Goal: Task Accomplishment & Management: Manage account settings

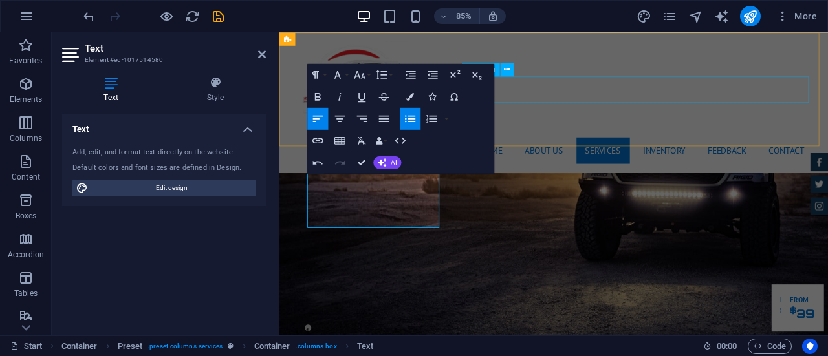
scroll to position [1398, 0]
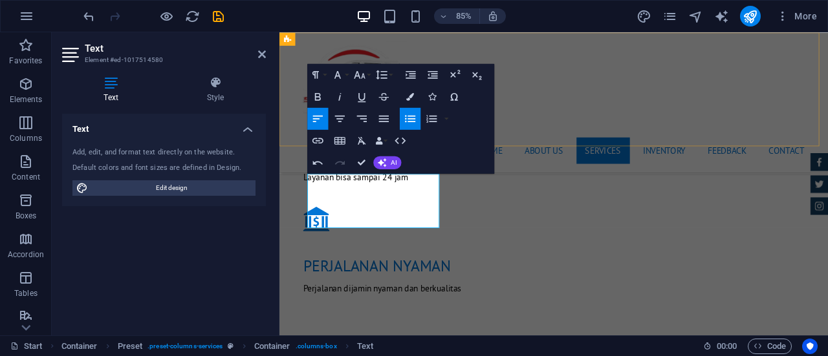
click at [550, 121] on div "Home About us Services Inventory Feedback Contact Menu" at bounding box center [601, 114] width 645 height 165
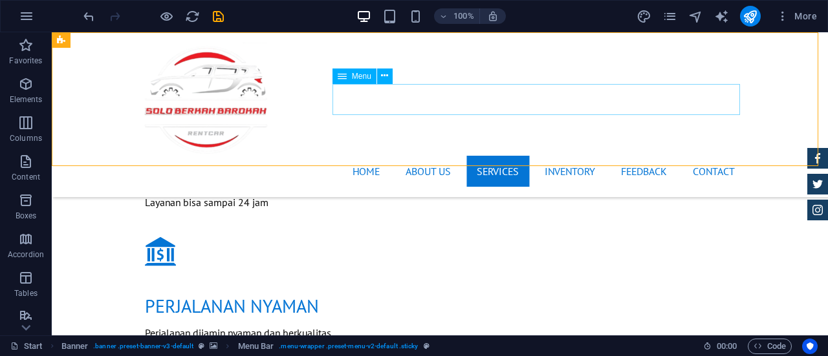
click at [569, 156] on nav "Home About us Services Inventory Feedback Contact" at bounding box center [440, 171] width 610 height 31
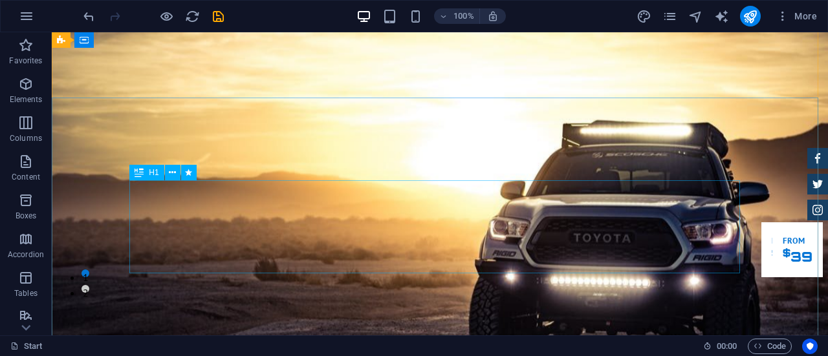
scroll to position [0, 0]
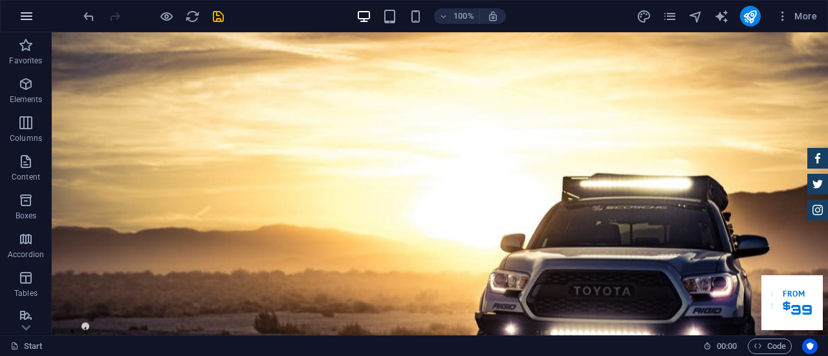
click at [27, 15] on icon "button" at bounding box center [27, 16] width 16 height 16
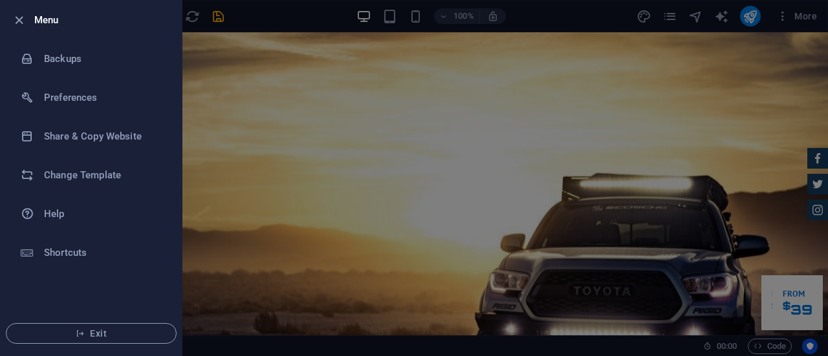
click at [441, 43] on div at bounding box center [414, 178] width 828 height 356
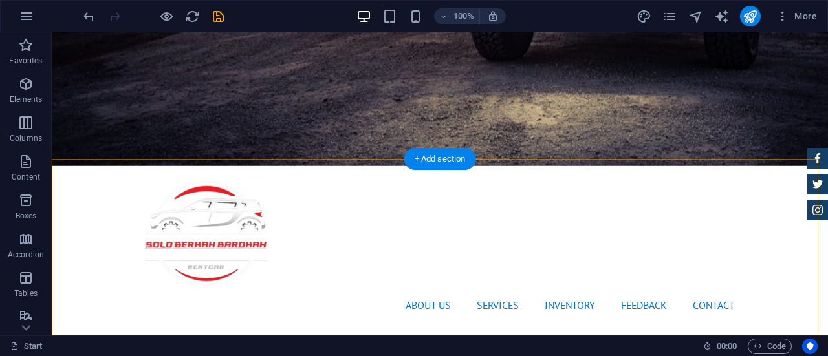
scroll to position [367, 0]
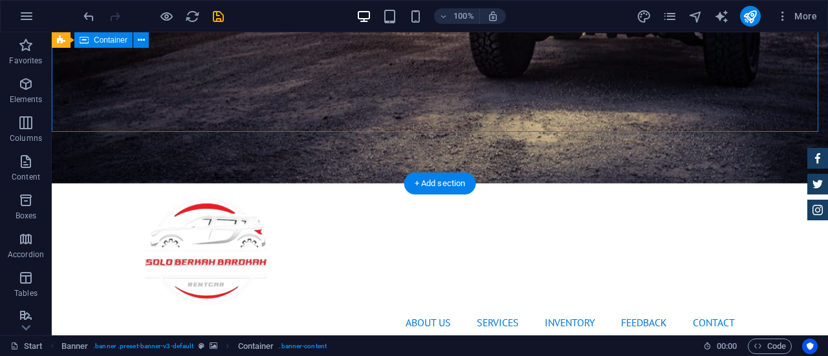
scroll to position [351, 0]
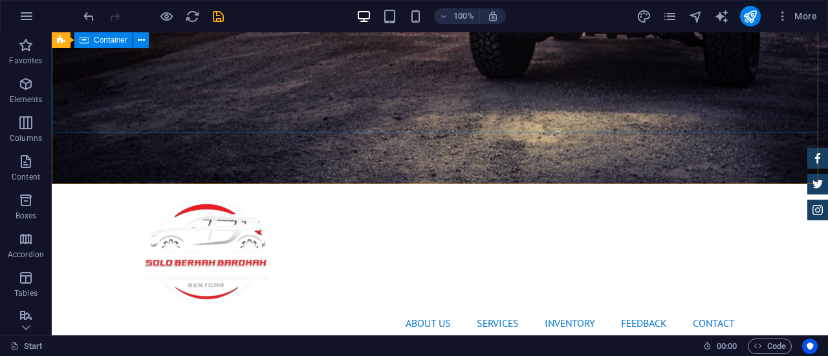
click at [99, 43] on span "Container" at bounding box center [111, 40] width 34 height 8
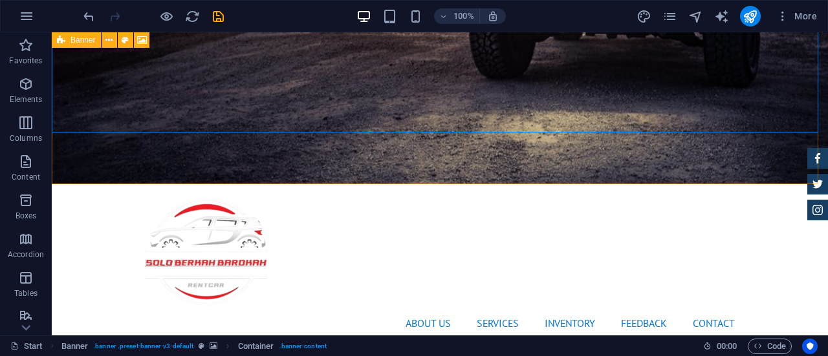
click at [64, 39] on icon at bounding box center [61, 40] width 8 height 16
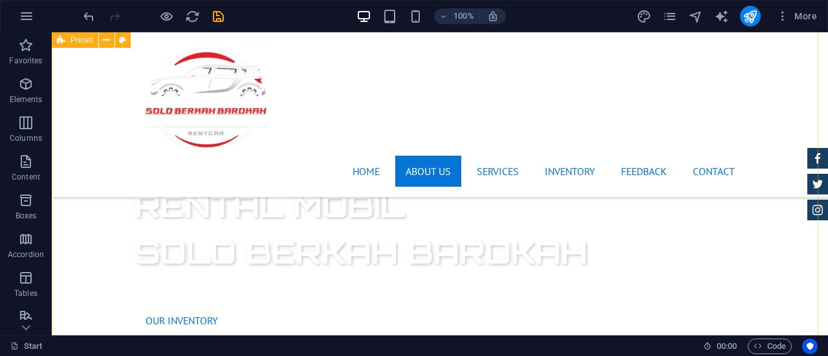
scroll to position [564, 0]
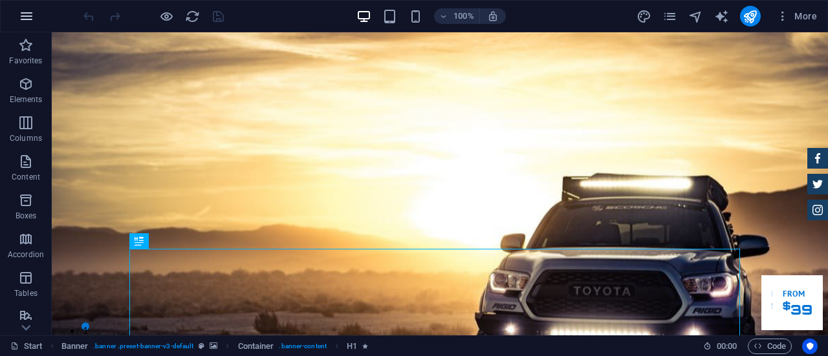
click at [28, 12] on icon "button" at bounding box center [27, 16] width 16 height 16
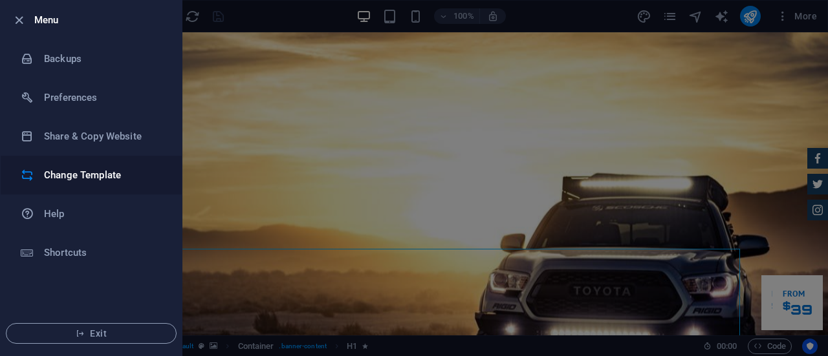
click at [88, 170] on h6 "Change Template" at bounding box center [104, 175] width 120 height 16
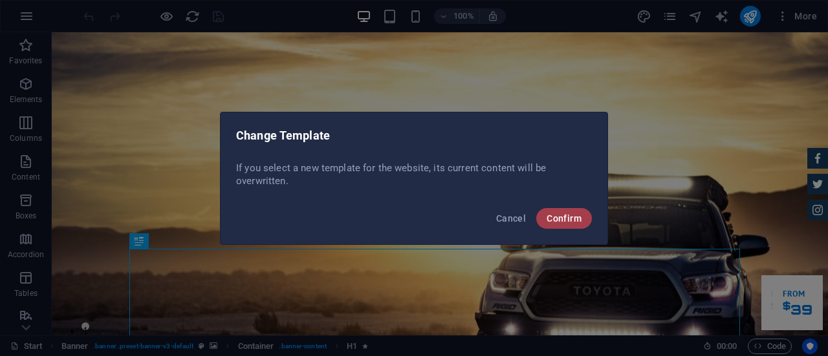
click at [570, 219] on span "Confirm" at bounding box center [563, 218] width 35 height 10
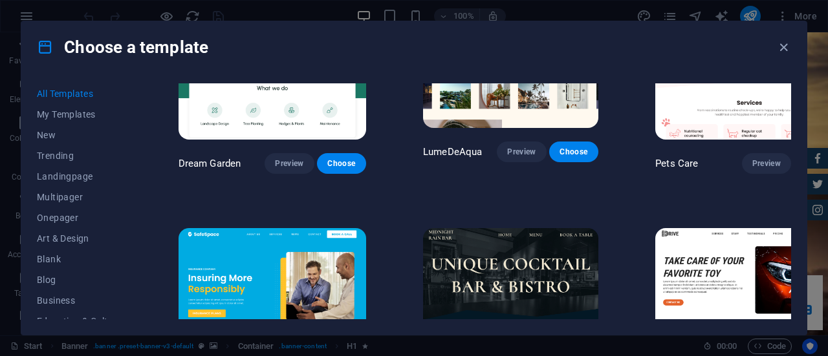
scroll to position [2218, 0]
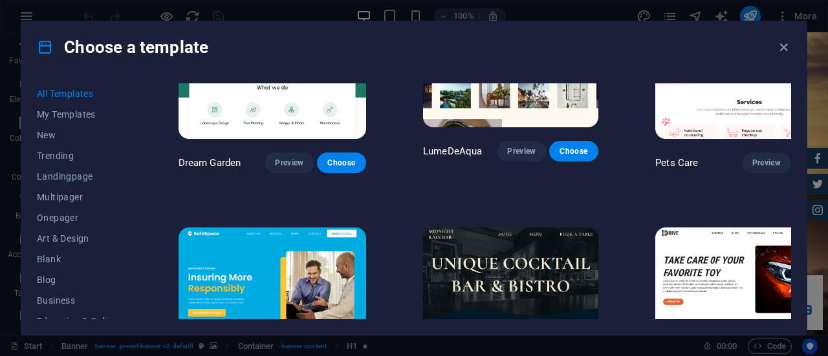
drag, startPoint x: 725, startPoint y: 259, endPoint x: 720, endPoint y: 267, distance: 9.0
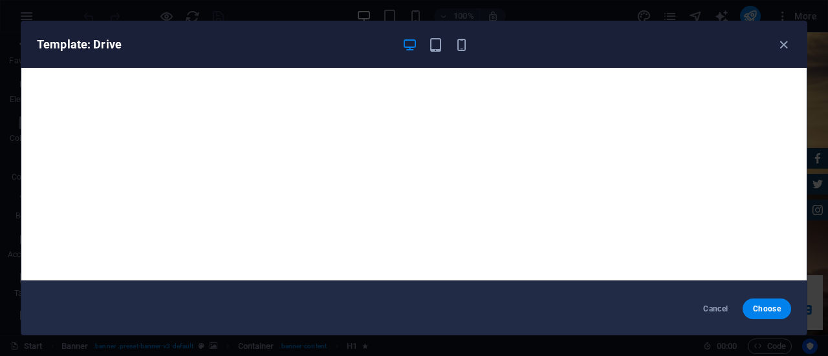
scroll to position [0, 0]
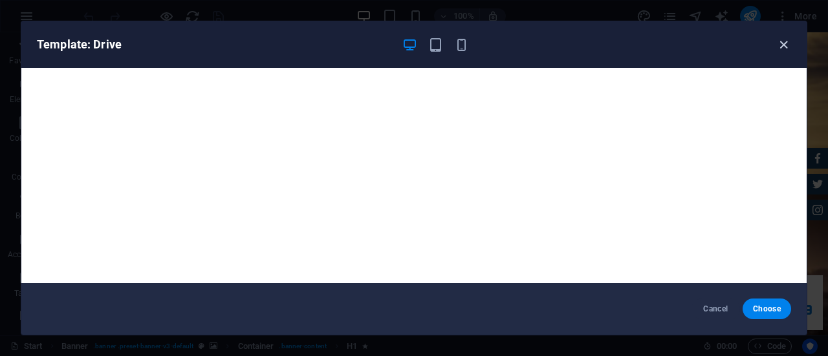
click at [786, 42] on icon "button" at bounding box center [783, 45] width 15 height 15
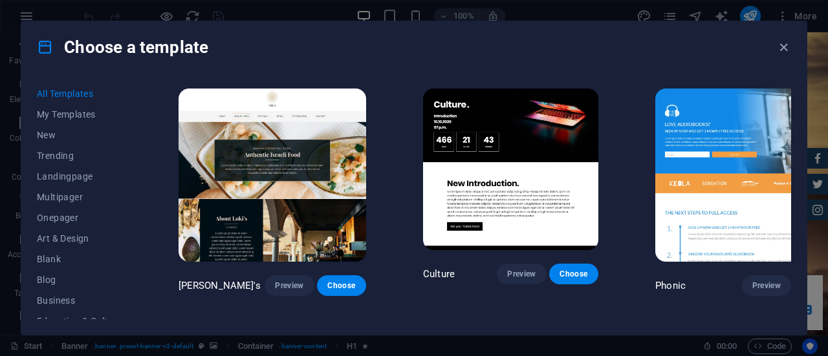
scroll to position [12038, 0]
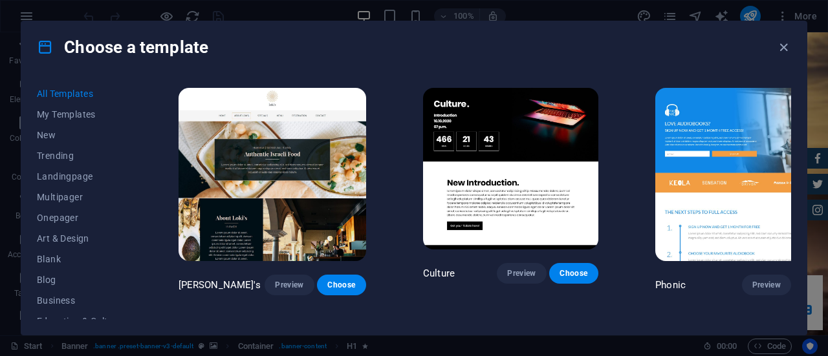
drag, startPoint x: 499, startPoint y: 285, endPoint x: 489, endPoint y: 283, distance: 10.5
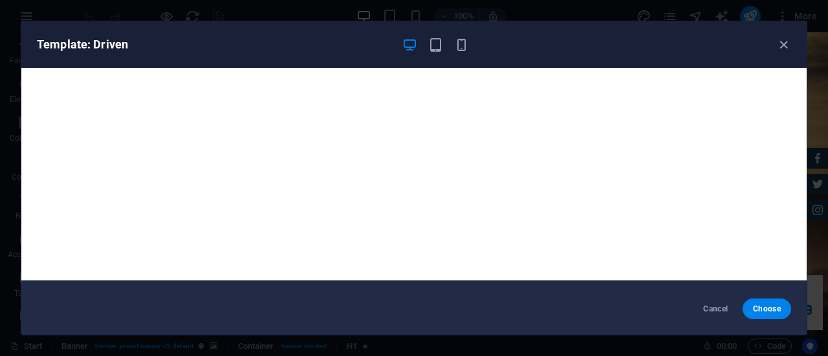
scroll to position [0, 0]
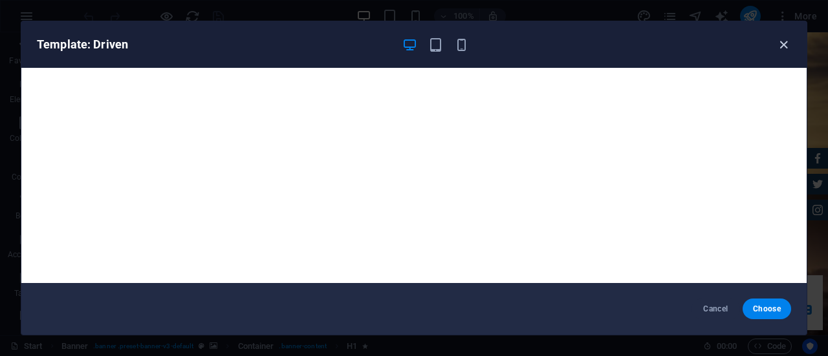
click at [786, 42] on icon "button" at bounding box center [783, 45] width 15 height 15
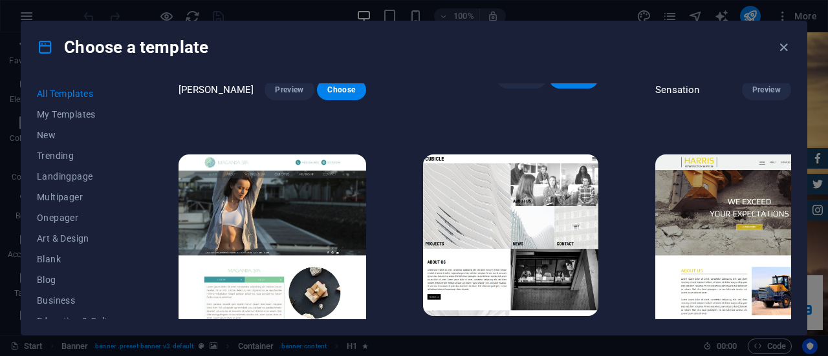
scroll to position [11439, 0]
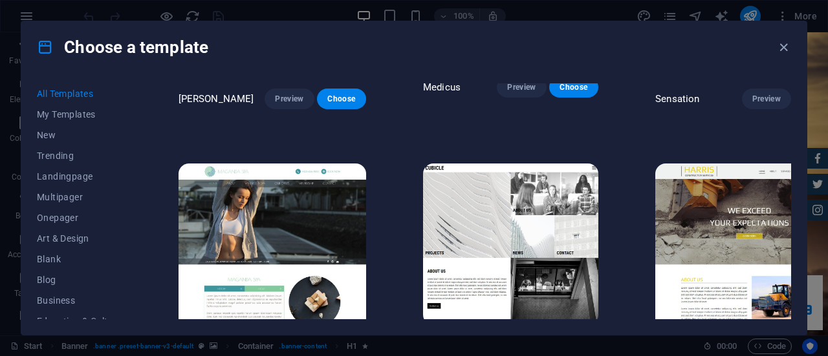
click at [789, 279] on div "SugarDough Preview Choose Career Jobs Preview Choose Nova Consulting Preview Ch…" at bounding box center [483, 201] width 615 height 236
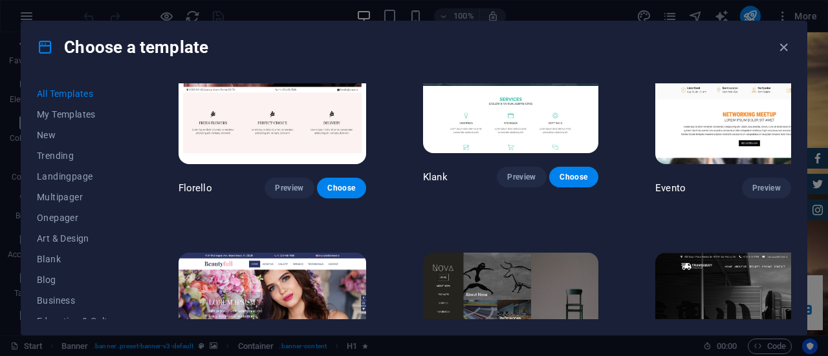
scroll to position [10451, 0]
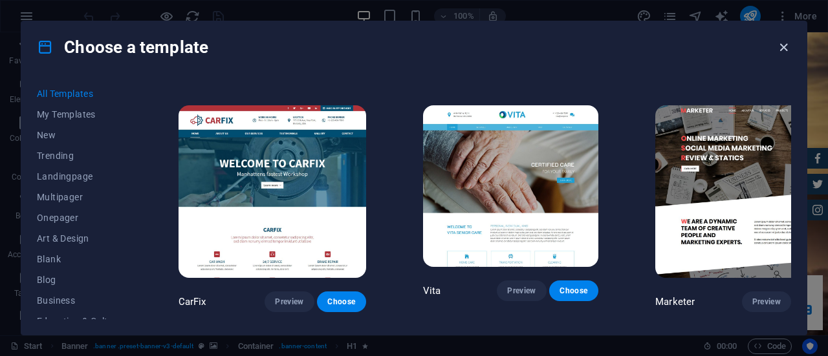
click at [787, 45] on icon "button" at bounding box center [783, 47] width 15 height 15
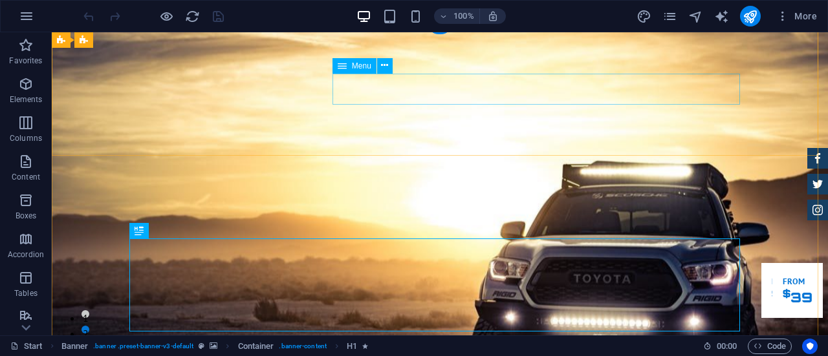
scroll to position [10, 0]
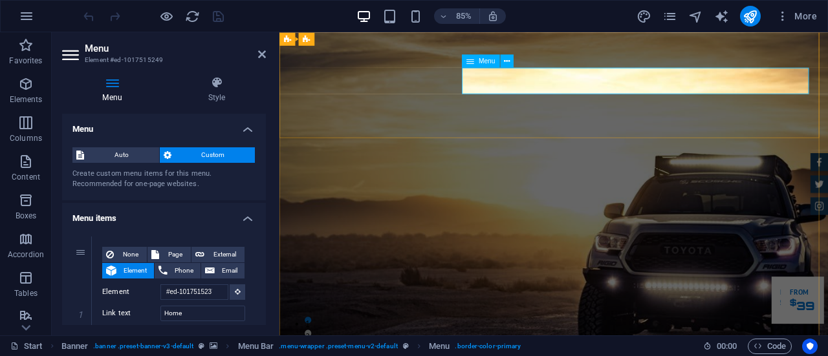
click at [264, 140] on div "Menu Auto Custom Create custom menu items for this menu. Recommended for one-pa…" at bounding box center [164, 219] width 204 height 211
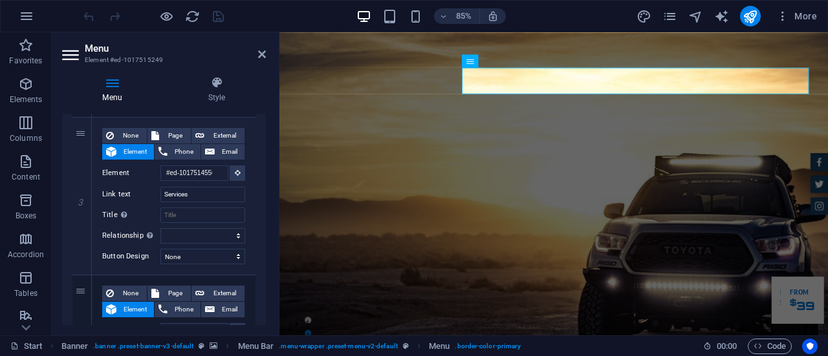
scroll to position [431, 0]
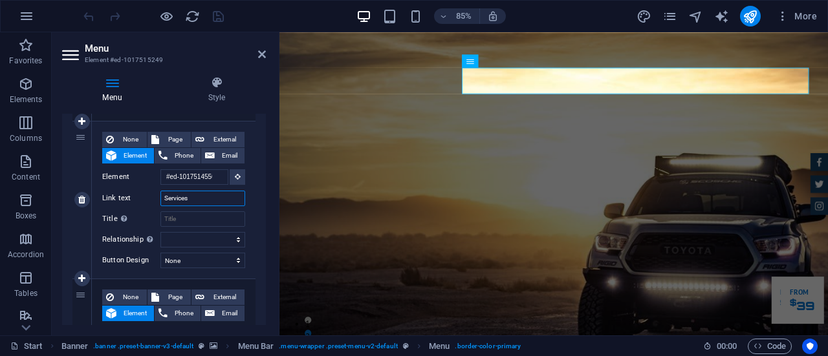
click at [187, 197] on input "Services" at bounding box center [202, 199] width 85 height 16
click at [193, 196] on input "Services" at bounding box center [202, 199] width 85 height 16
type input "Service"
select select
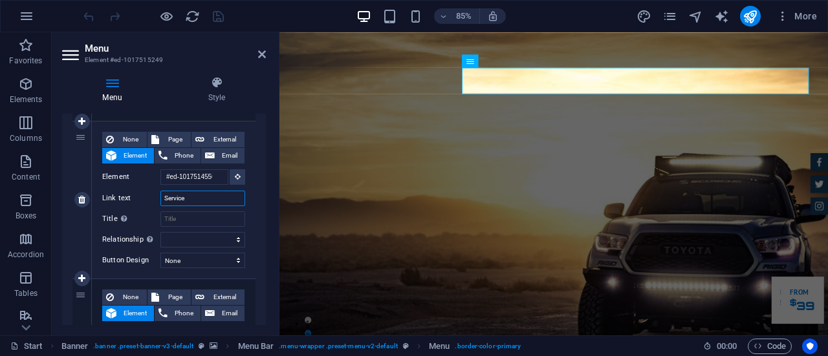
select select
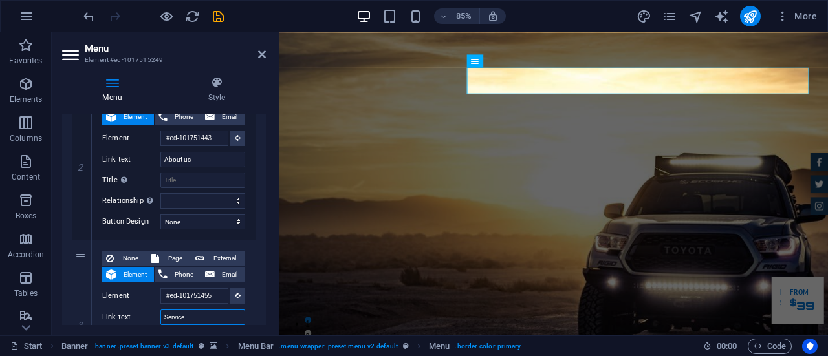
scroll to position [307, 0]
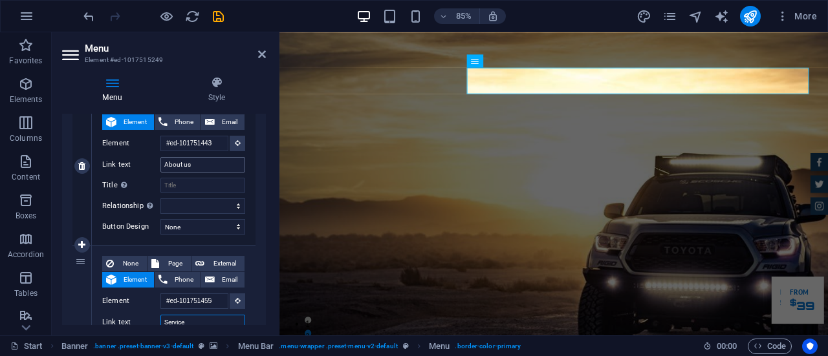
type input "Service"
drag, startPoint x: 189, startPoint y: 164, endPoint x: 162, endPoint y: 162, distance: 27.2
click at [162, 162] on input "About us" at bounding box center [202, 165] width 85 height 16
type input "Tentang Kami"
select select
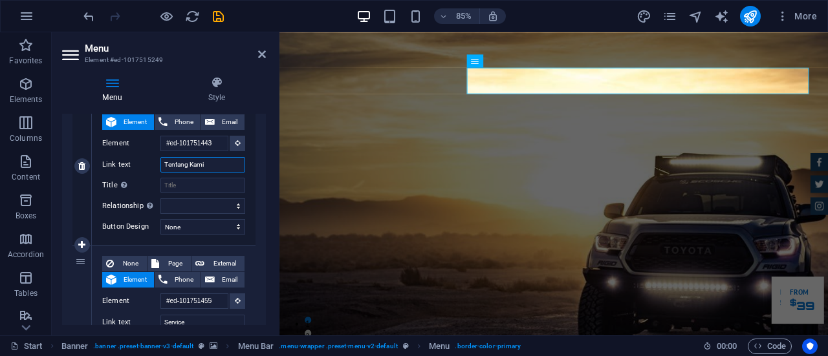
select select
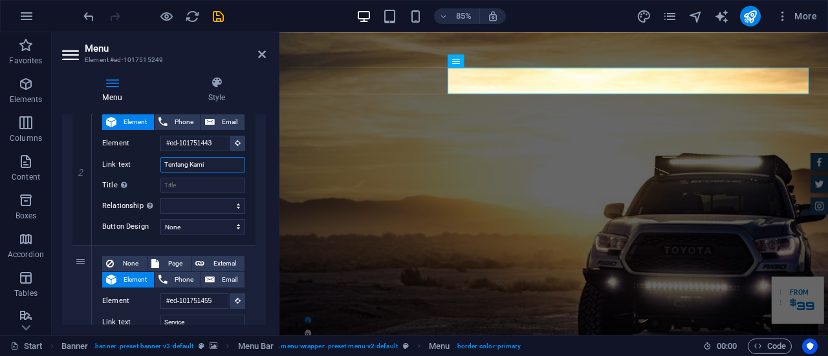
type input "Tentang Kami"
drag, startPoint x: 263, startPoint y: 187, endPoint x: 268, endPoint y: 212, distance: 25.7
click at [268, 212] on div "Menu Style Menu Auto Custom Create custom menu items for this menu. Recommended…" at bounding box center [164, 201] width 224 height 270
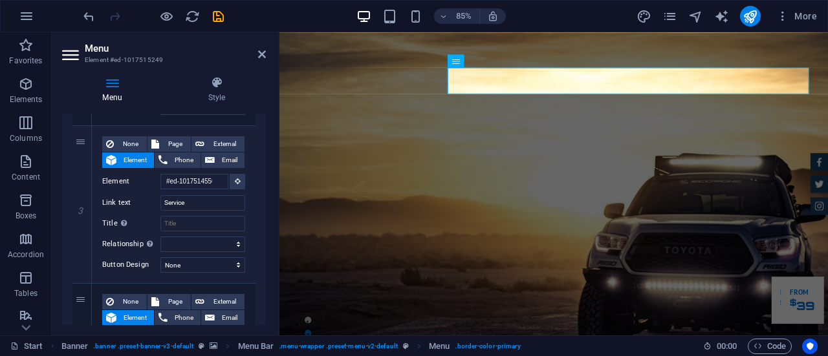
scroll to position [421, 0]
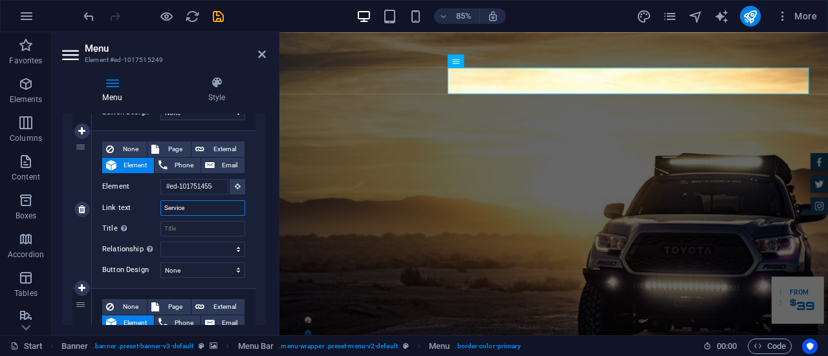
drag, startPoint x: 204, startPoint y: 208, endPoint x: 153, endPoint y: 211, distance: 51.2
click at [153, 211] on div "Link text Service" at bounding box center [173, 208] width 143 height 16
type input "Layanan"
select select
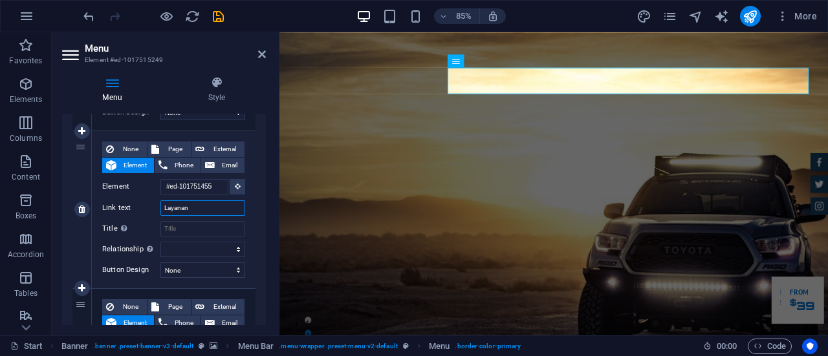
select select
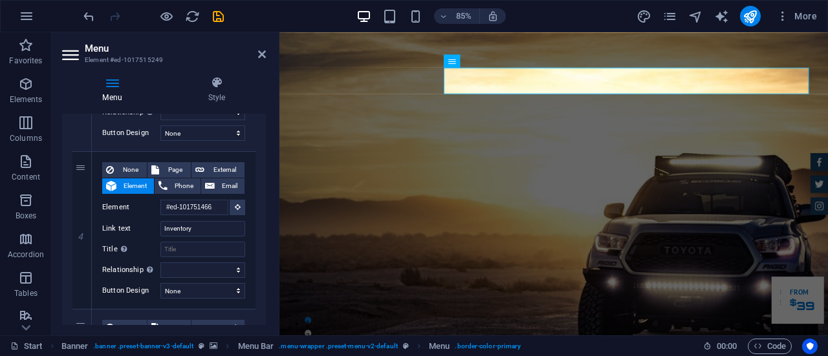
scroll to position [576, 0]
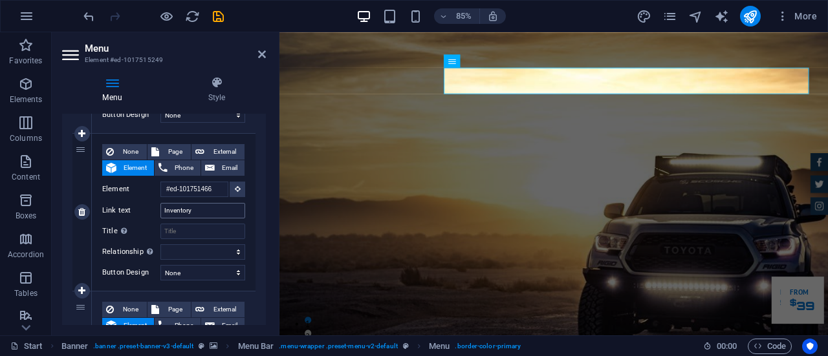
type input "Layanan"
drag, startPoint x: 195, startPoint y: 209, endPoint x: 155, endPoint y: 208, distance: 40.1
click at [155, 208] on div "Link text Inventory" at bounding box center [173, 211] width 143 height 16
type input "Armad"
select select
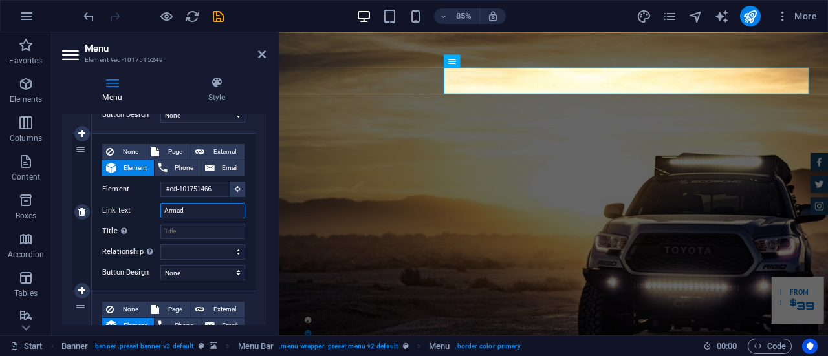
select select
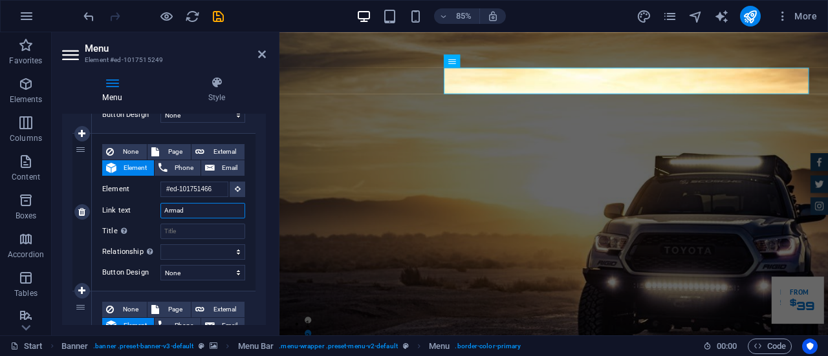
type input "Armada"
select select
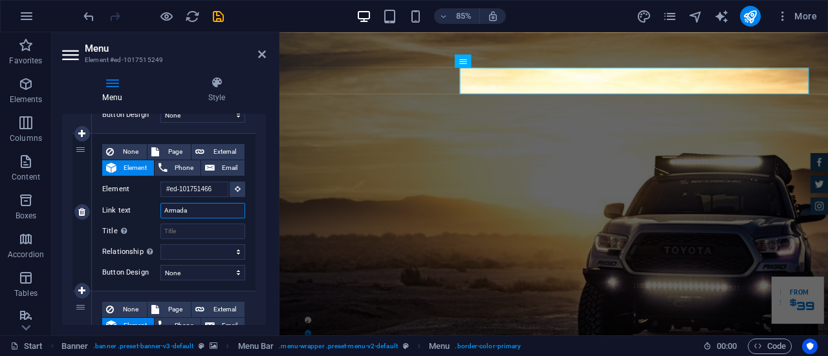
select select
type input "Armada"
drag, startPoint x: 266, startPoint y: 248, endPoint x: 265, endPoint y: 259, distance: 11.1
click at [265, 259] on div "Menu Style Menu Auto Custom Create custom menu items for this menu. Recommended…" at bounding box center [164, 201] width 224 height 270
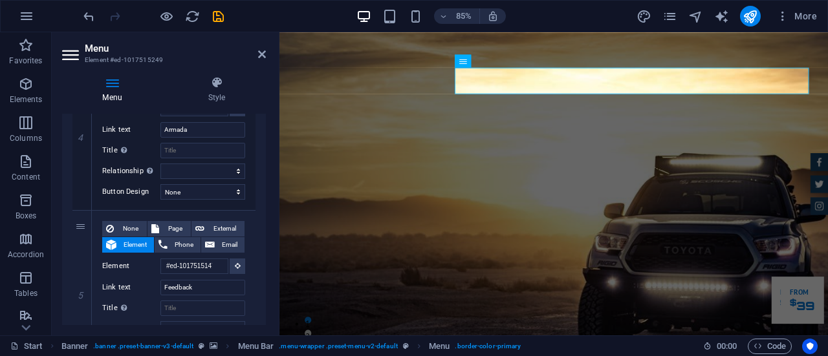
scroll to position [697, 0]
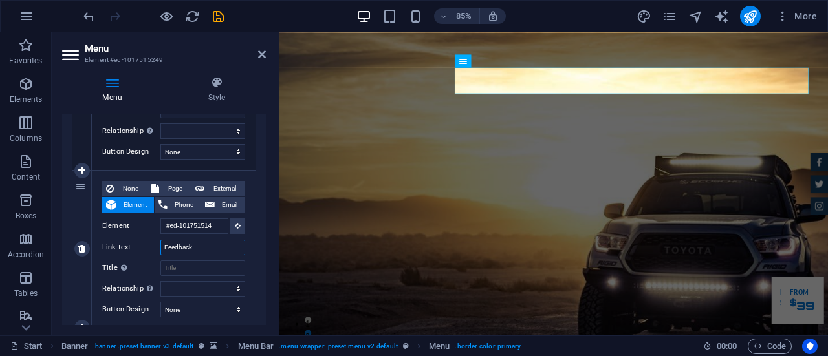
drag, startPoint x: 207, startPoint y: 245, endPoint x: 155, endPoint y: 248, distance: 52.4
click at [155, 248] on div "Link text Feedback" at bounding box center [173, 248] width 143 height 16
select select
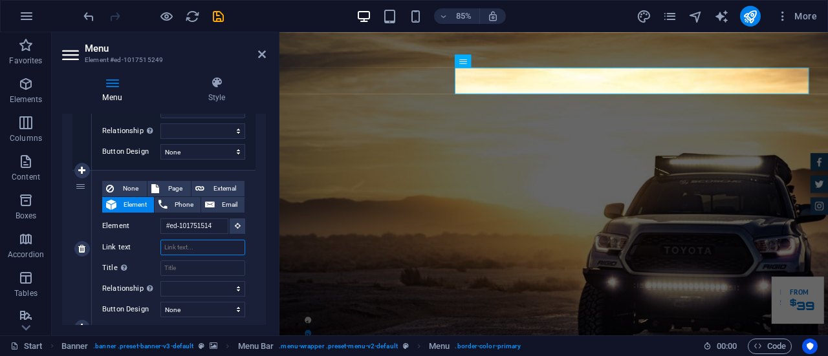
select select
type input "l"
type input "a"
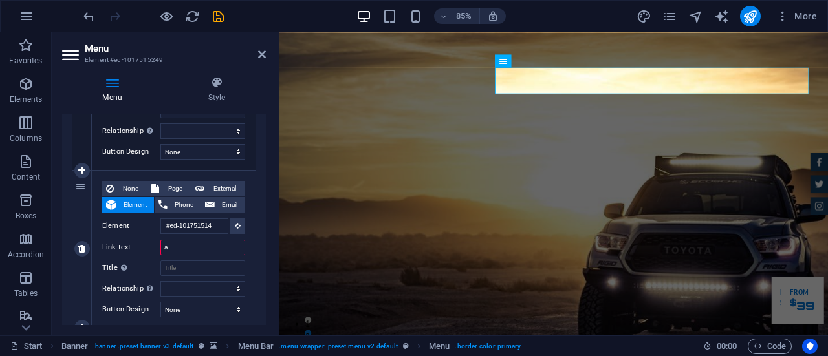
select select
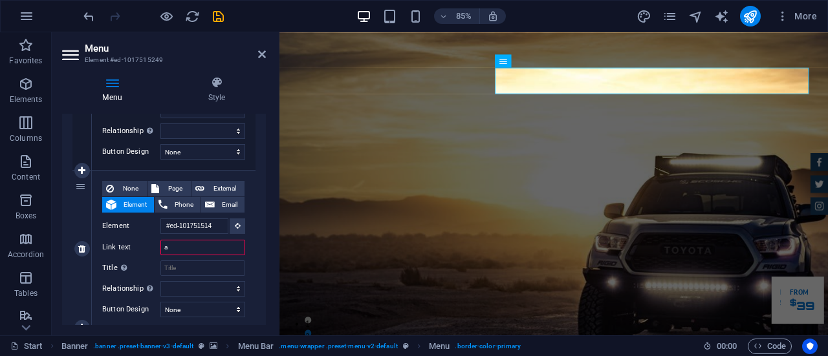
select select
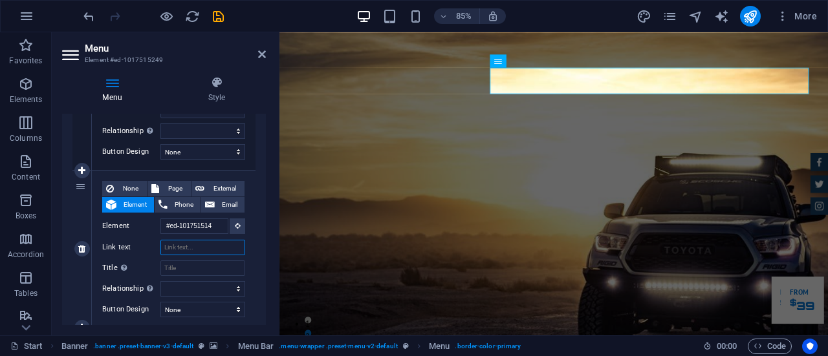
select select
type input "PENILAIAN"
select select
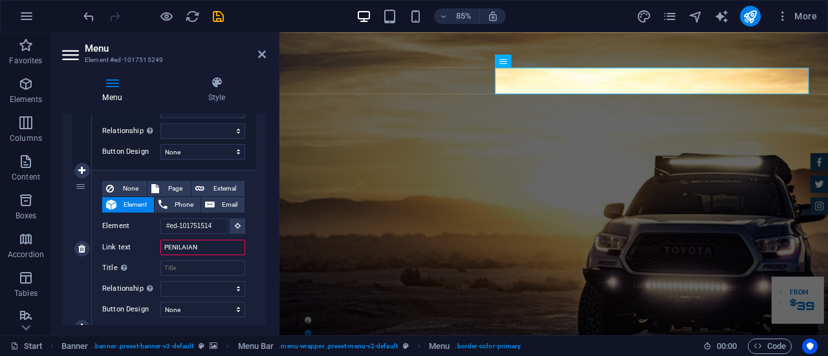
select select
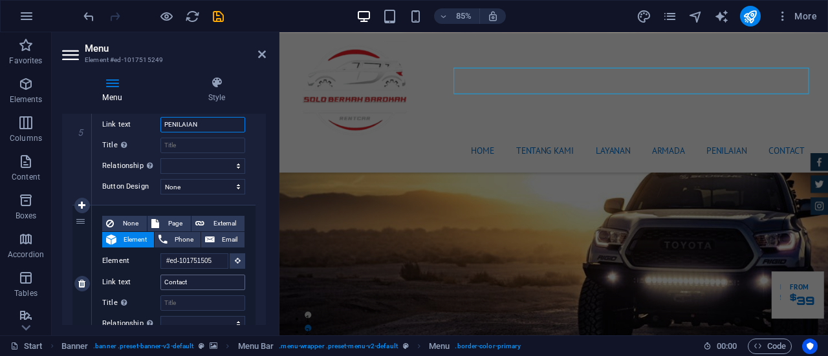
scroll to position [10, 0]
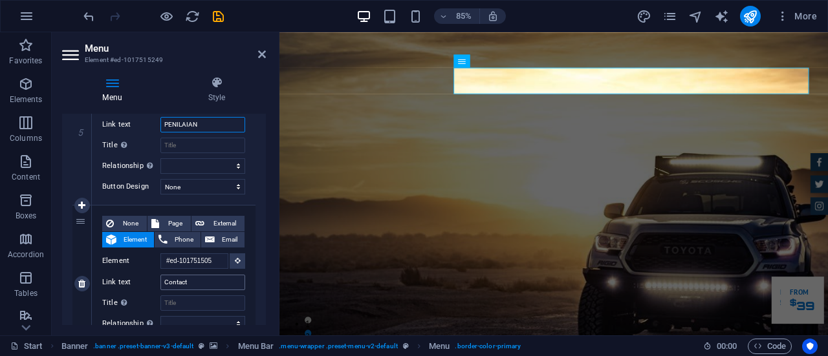
type input "PENILAIAN"
drag, startPoint x: 193, startPoint y: 281, endPoint x: 151, endPoint y: 280, distance: 41.4
click at [151, 280] on div "Link text Contact" at bounding box center [173, 283] width 143 height 16
type input "KONTAK"
select select
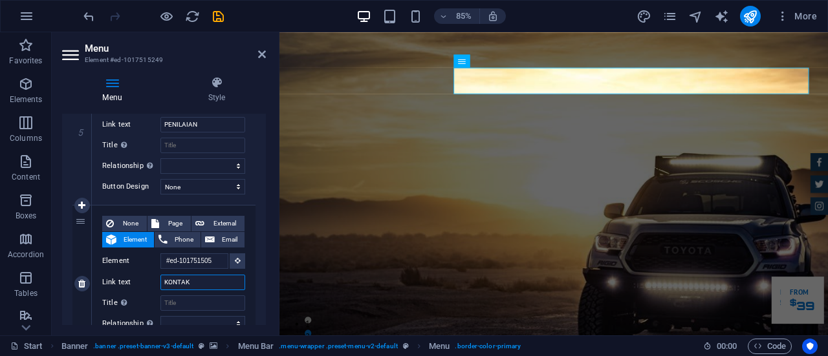
select select
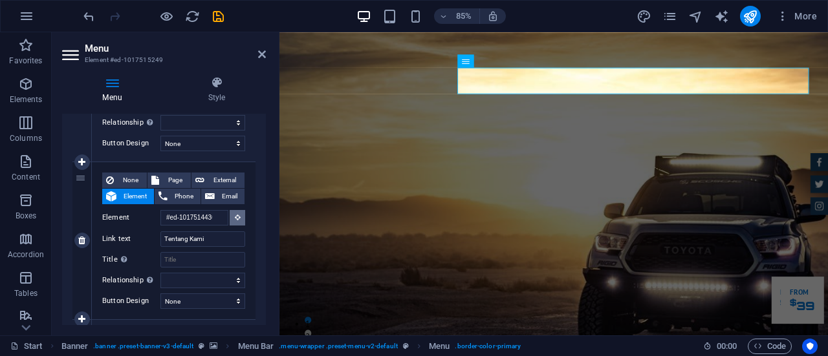
scroll to position [208, 0]
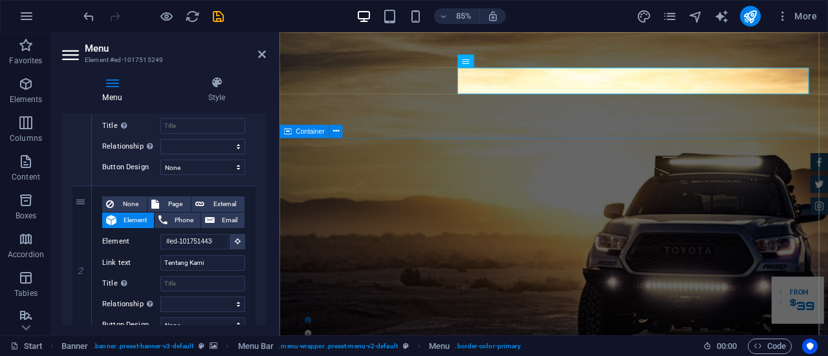
type input "KONTAK"
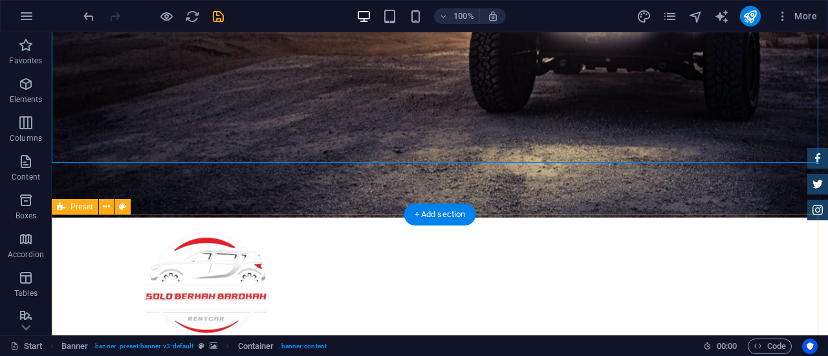
scroll to position [324, 0]
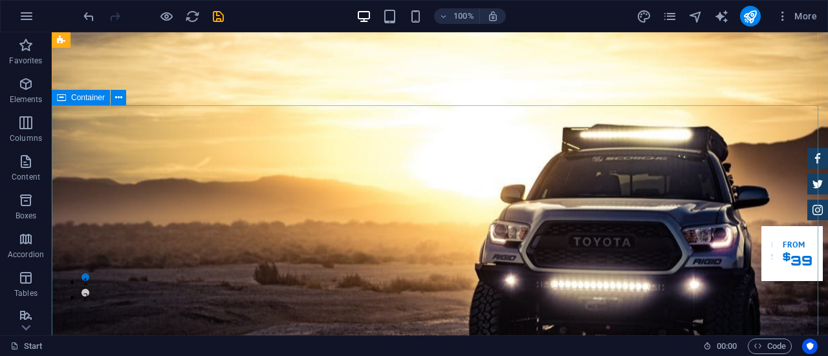
scroll to position [0, 0]
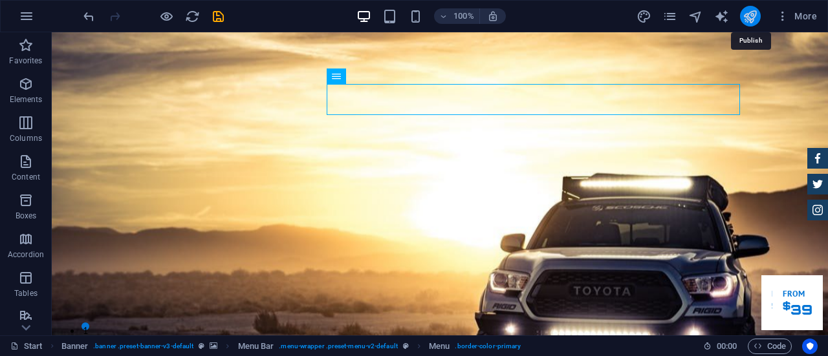
click at [753, 21] on icon "publish" at bounding box center [749, 16] width 15 height 15
checkbox input "false"
